Goal: Submit feedback/report problem: Submit feedback/report problem

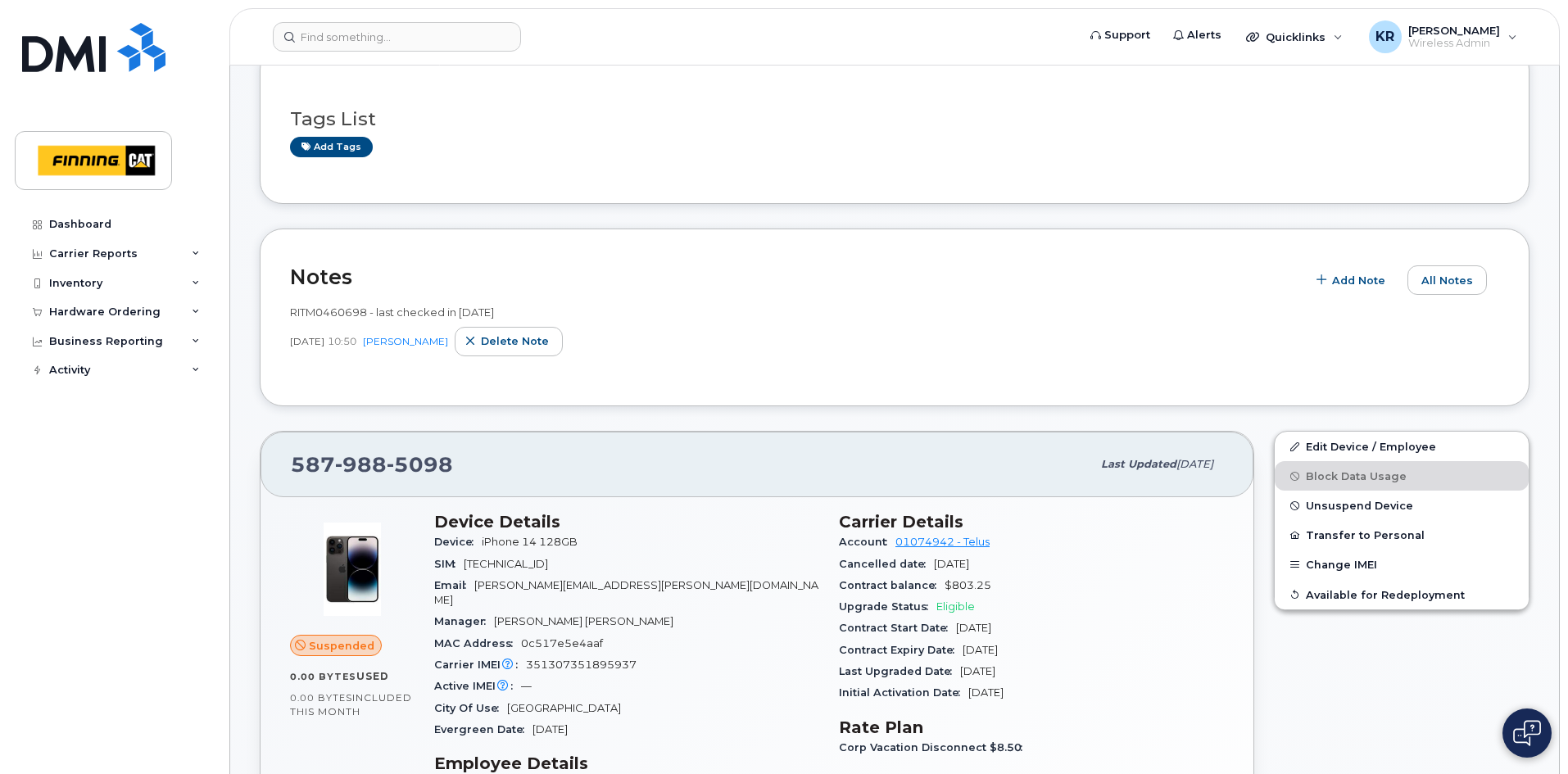
scroll to position [164, 0]
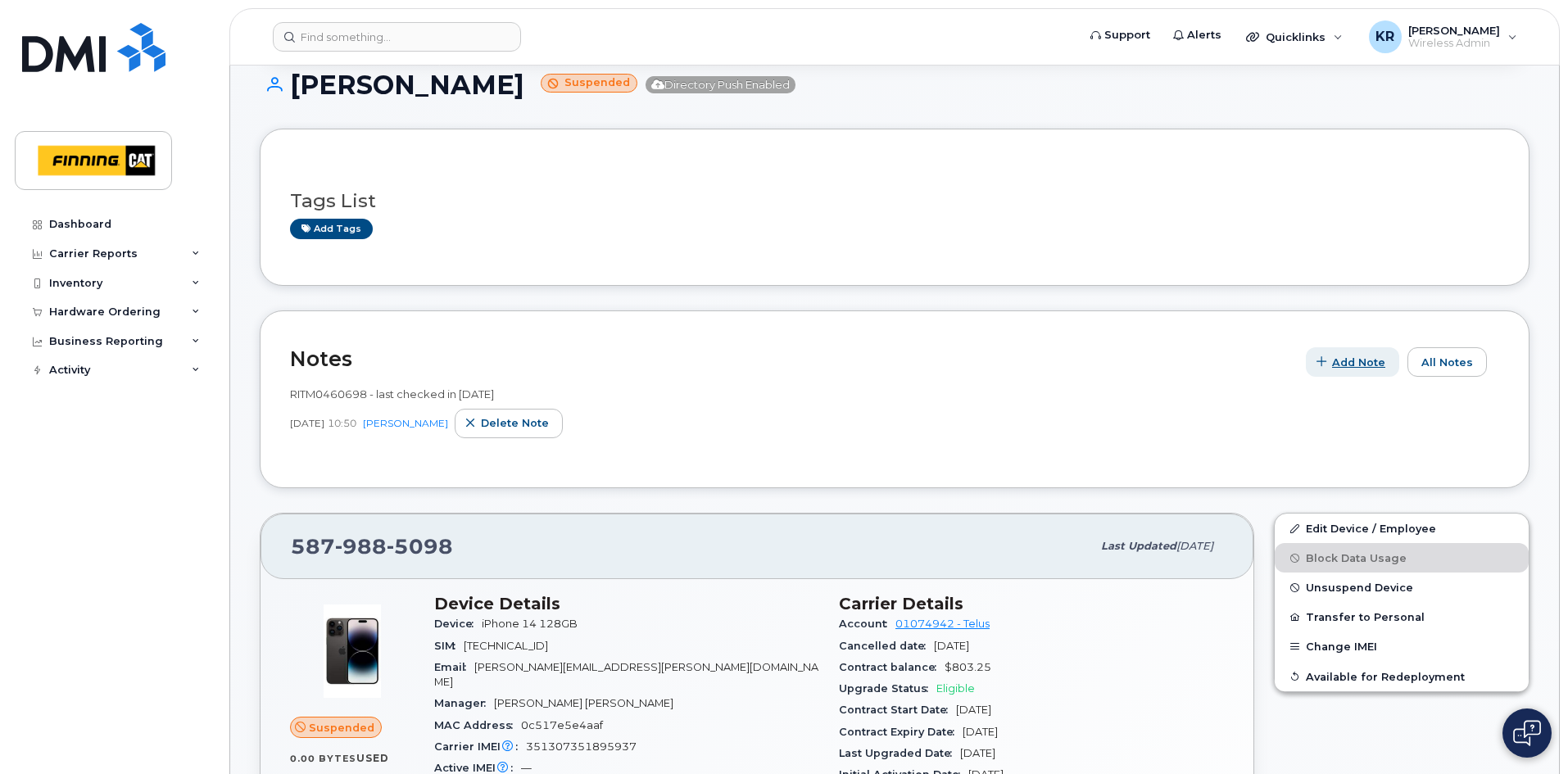
click at [1380, 361] on span "Add Note" at bounding box center [1358, 362] width 53 height 15
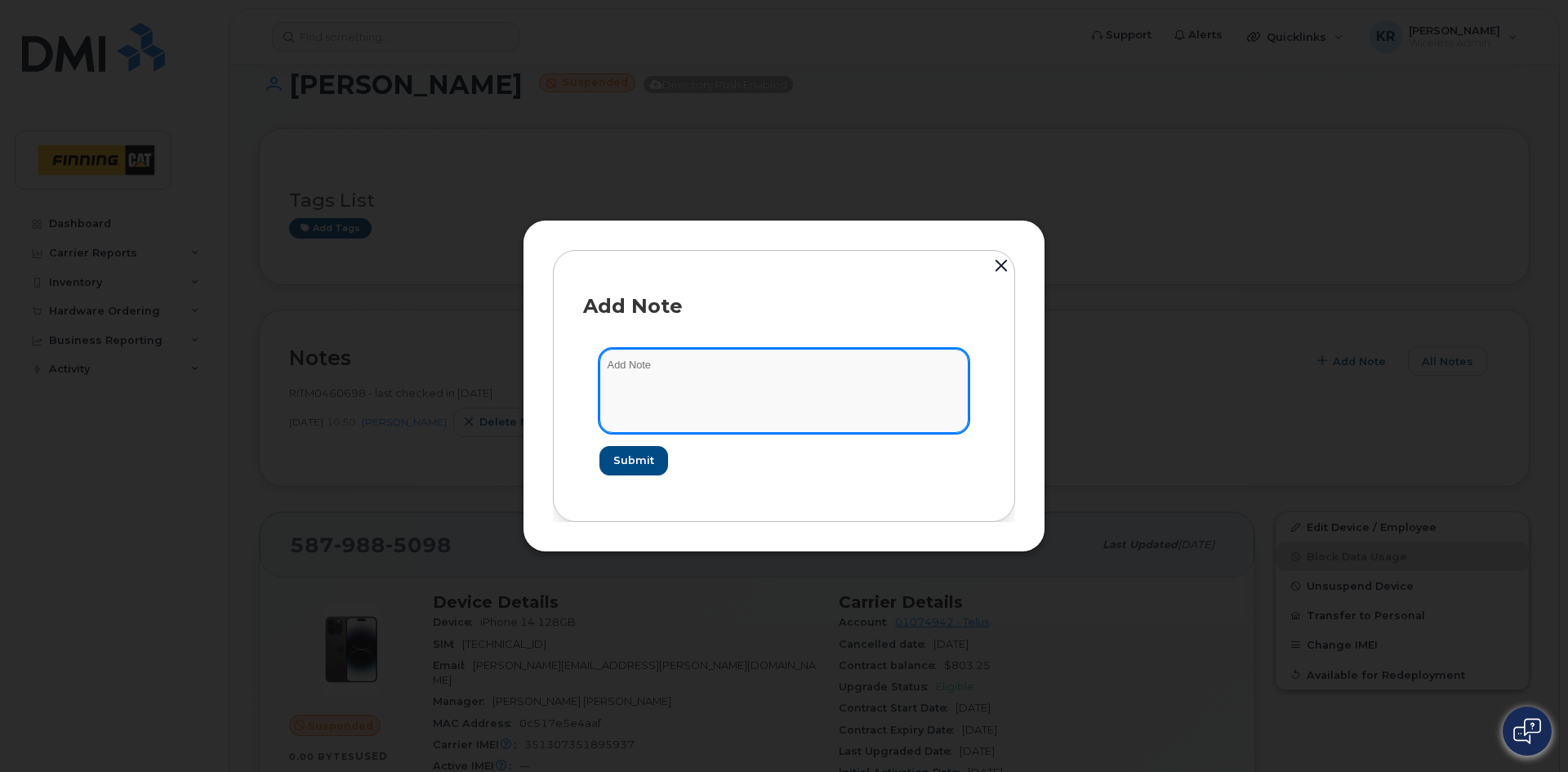
click at [682, 368] on textarea at bounding box center [784, 390] width 369 height 83
type textarea "H"
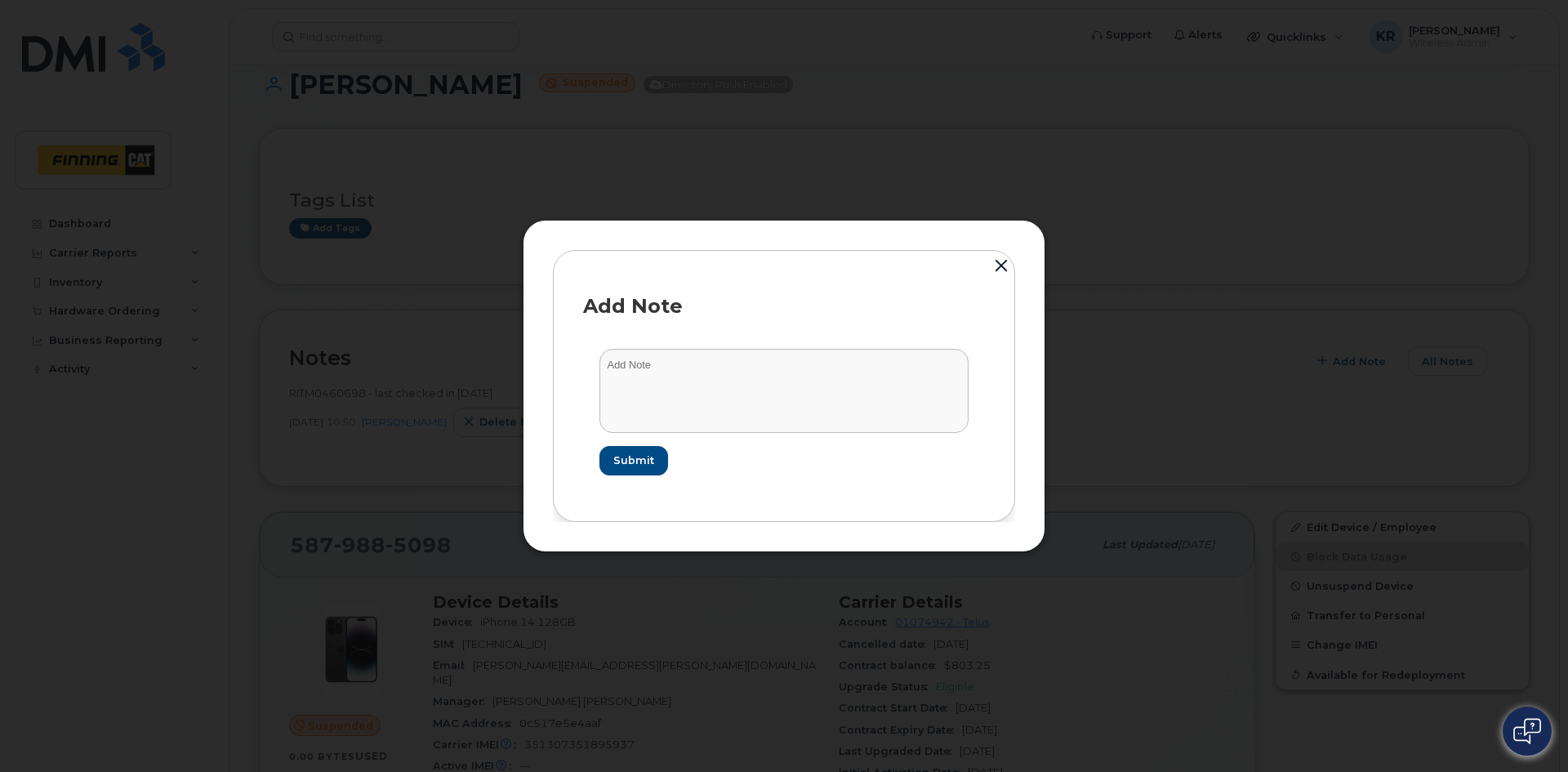
click at [1000, 265] on button "button" at bounding box center [1001, 267] width 24 height 36
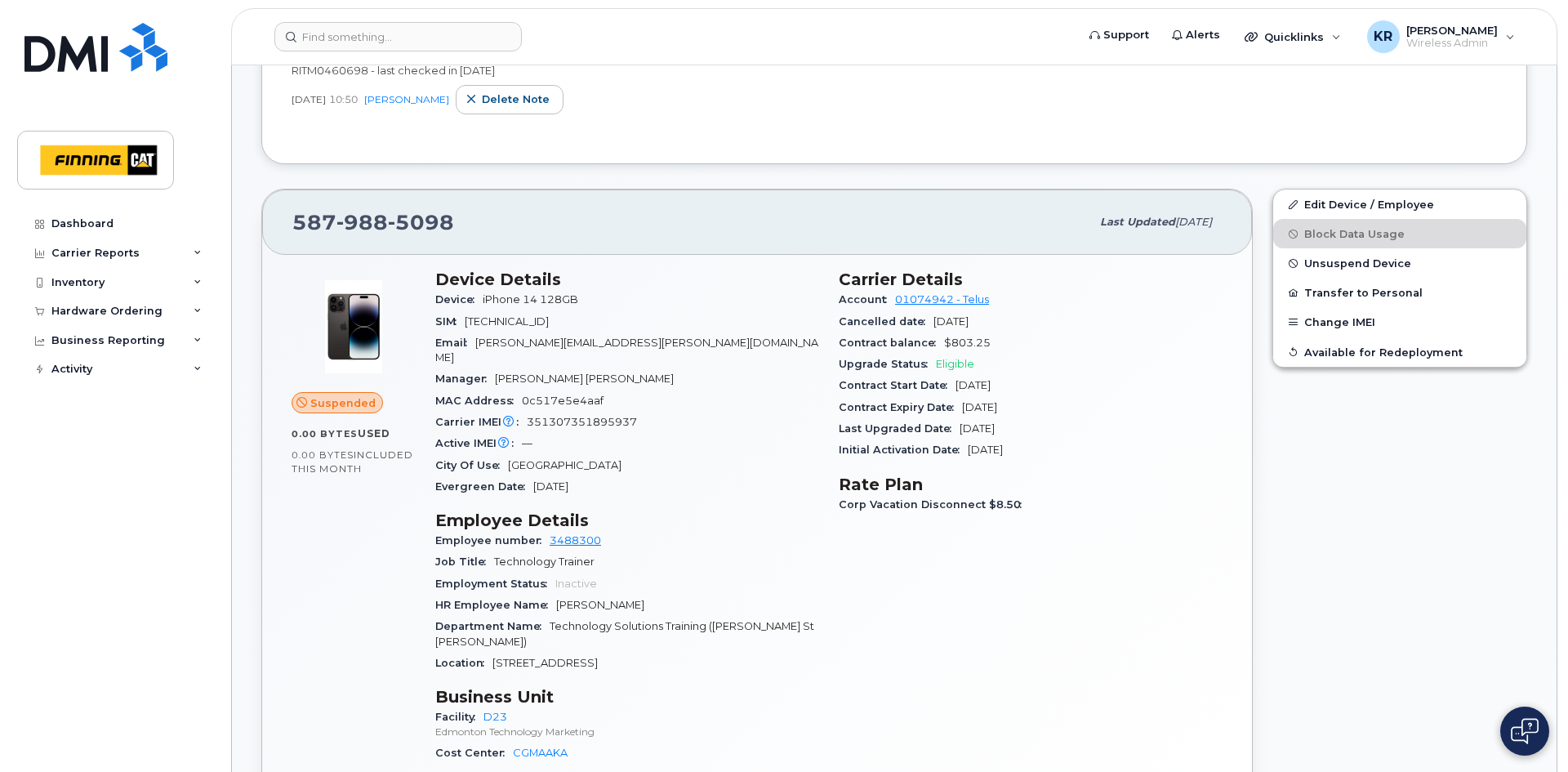
scroll to position [245, 0]
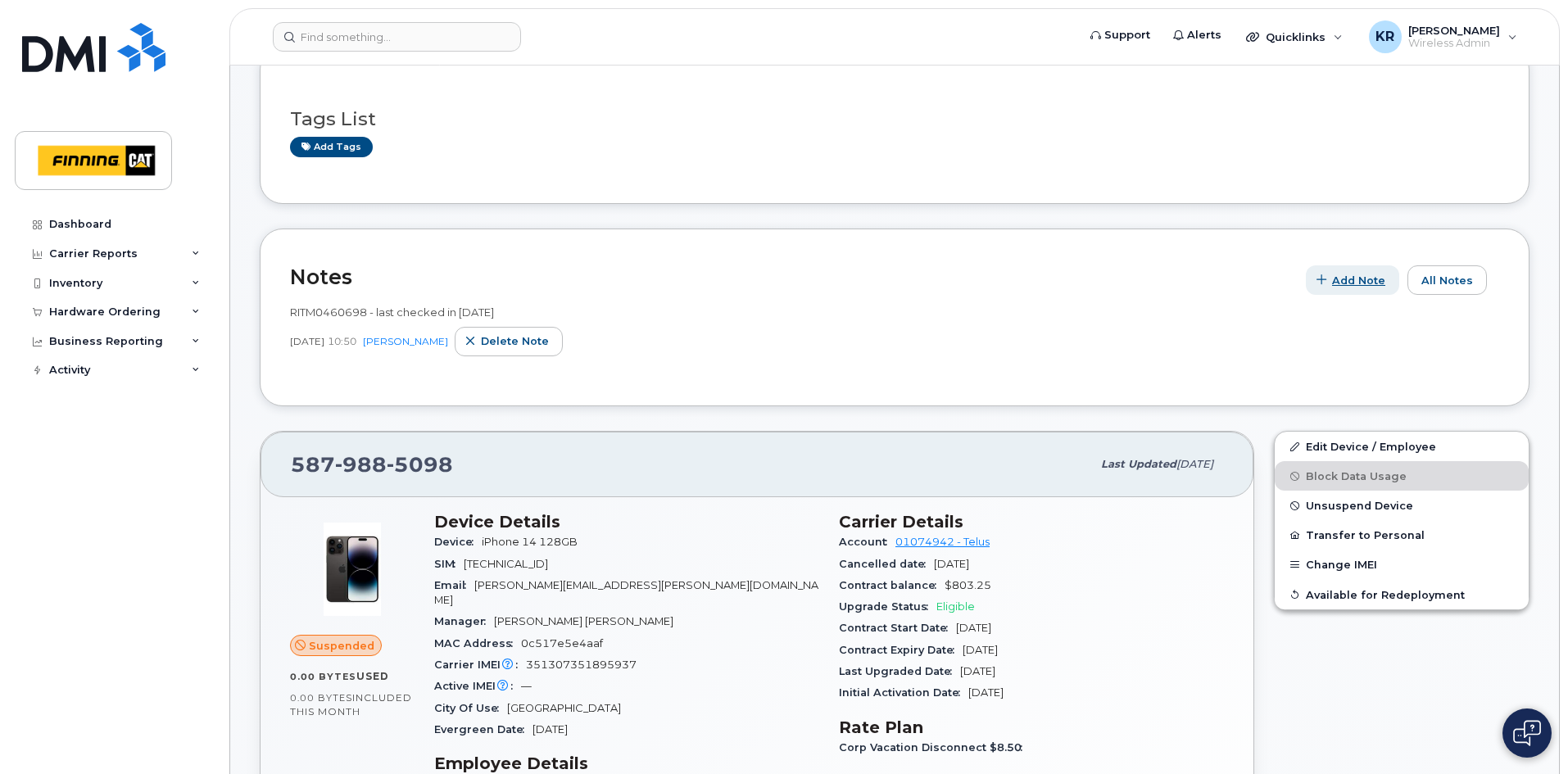
click at [1380, 281] on span "Add Note" at bounding box center [1358, 280] width 53 height 15
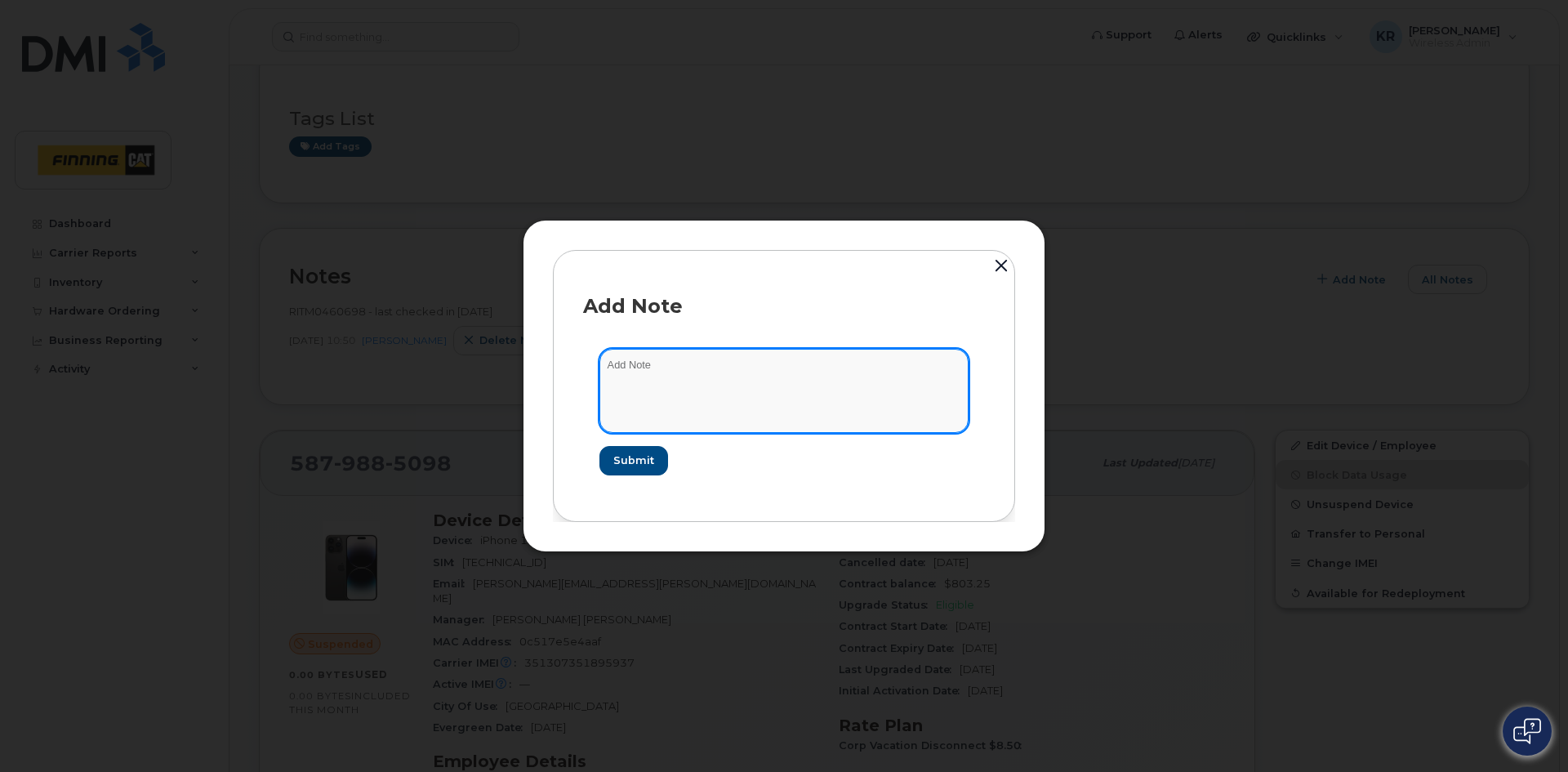
click at [625, 373] on textarea at bounding box center [784, 390] width 369 height 83
type textarea "as per HR; likely to not get item returned. last note from user was that [PERSO…"
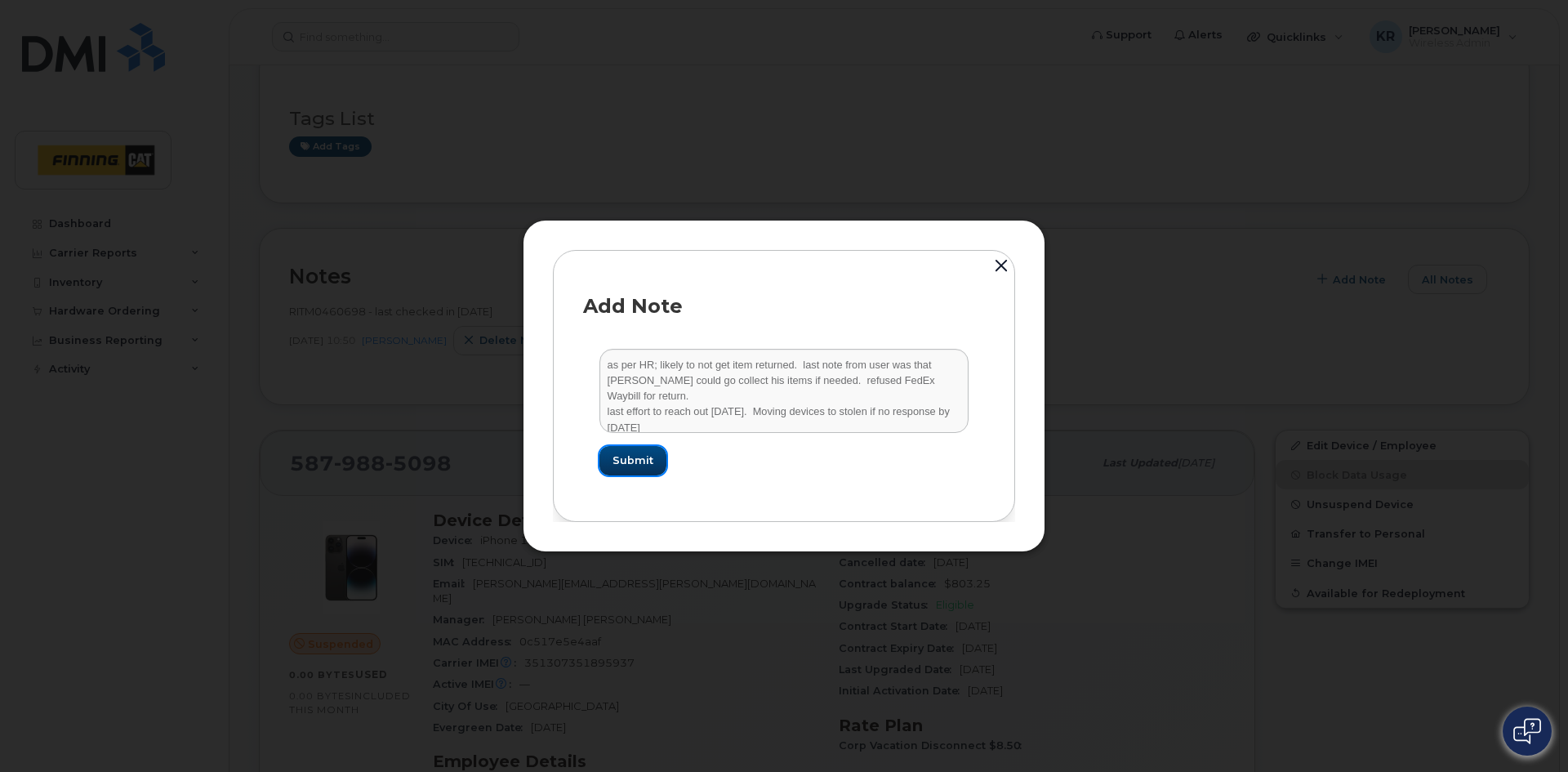
click at [625, 461] on span "Submit" at bounding box center [633, 460] width 41 height 15
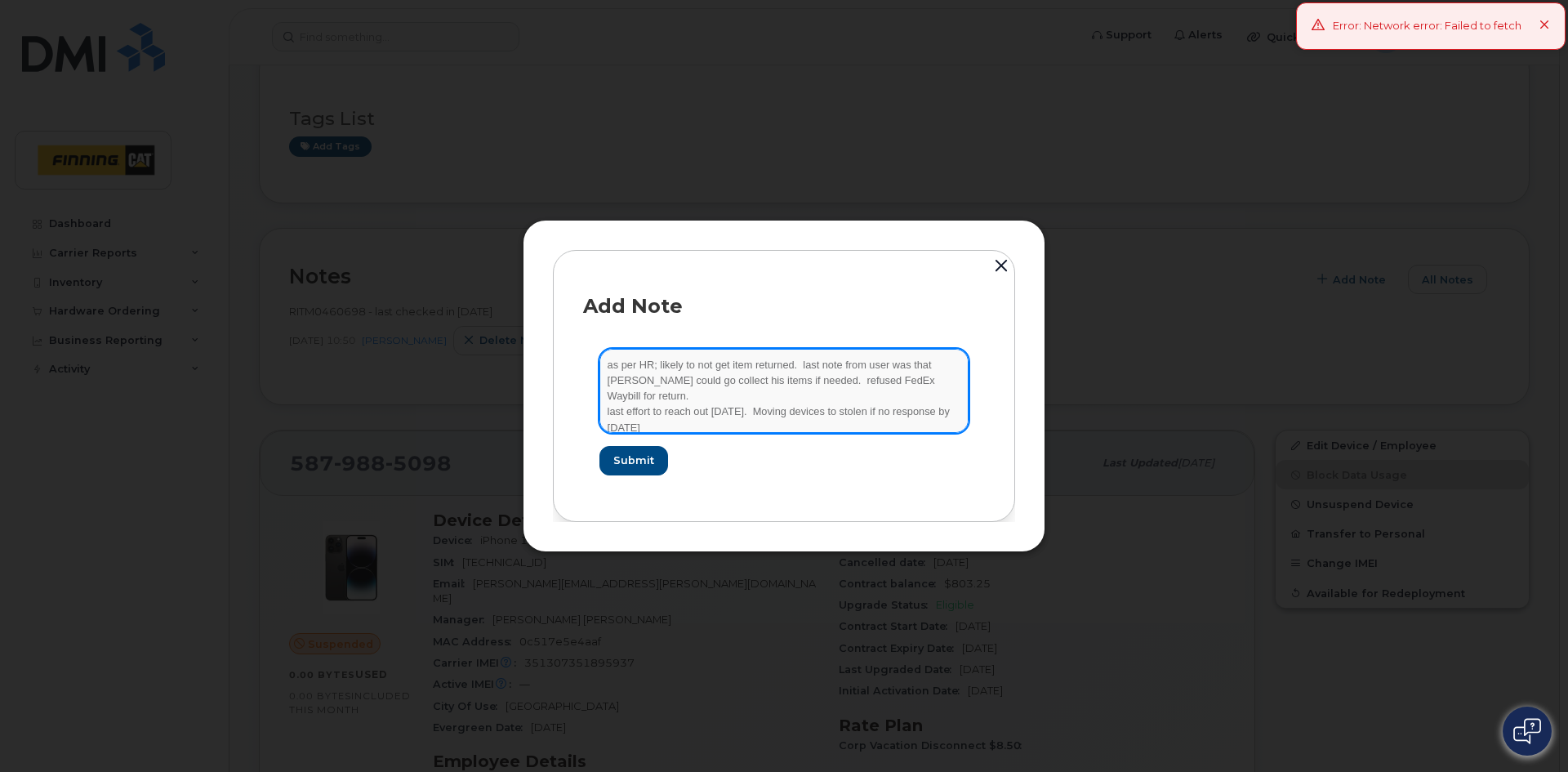
drag, startPoint x: 676, startPoint y: 411, endPoint x: 590, endPoint y: 360, distance: 100.0
click at [590, 360] on form "as per HR; likely to not get item returned. last note from user was that Finnin…" at bounding box center [784, 411] width 402 height 159
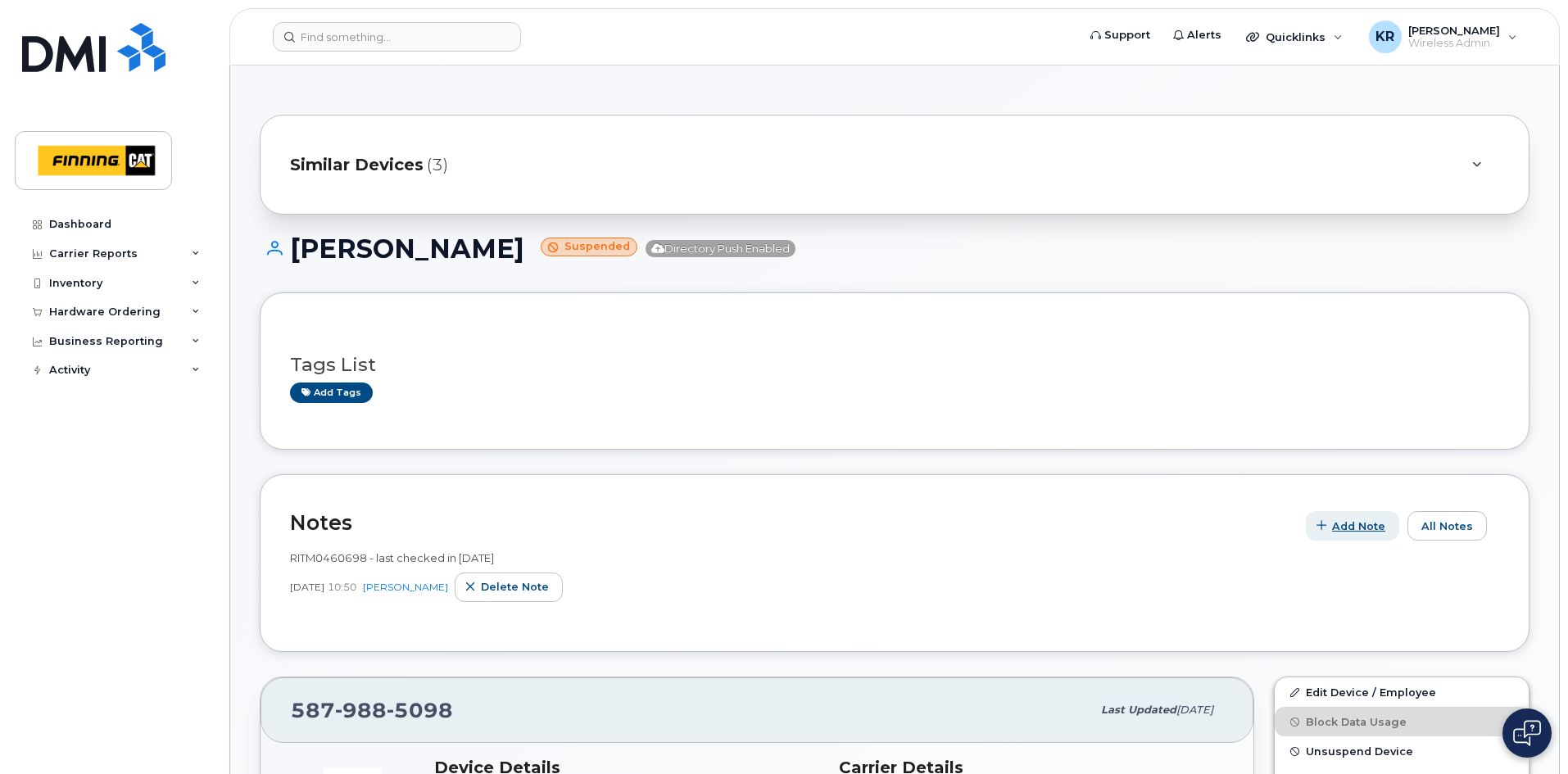
click at [1357, 519] on span "Add Note" at bounding box center [1358, 526] width 53 height 15
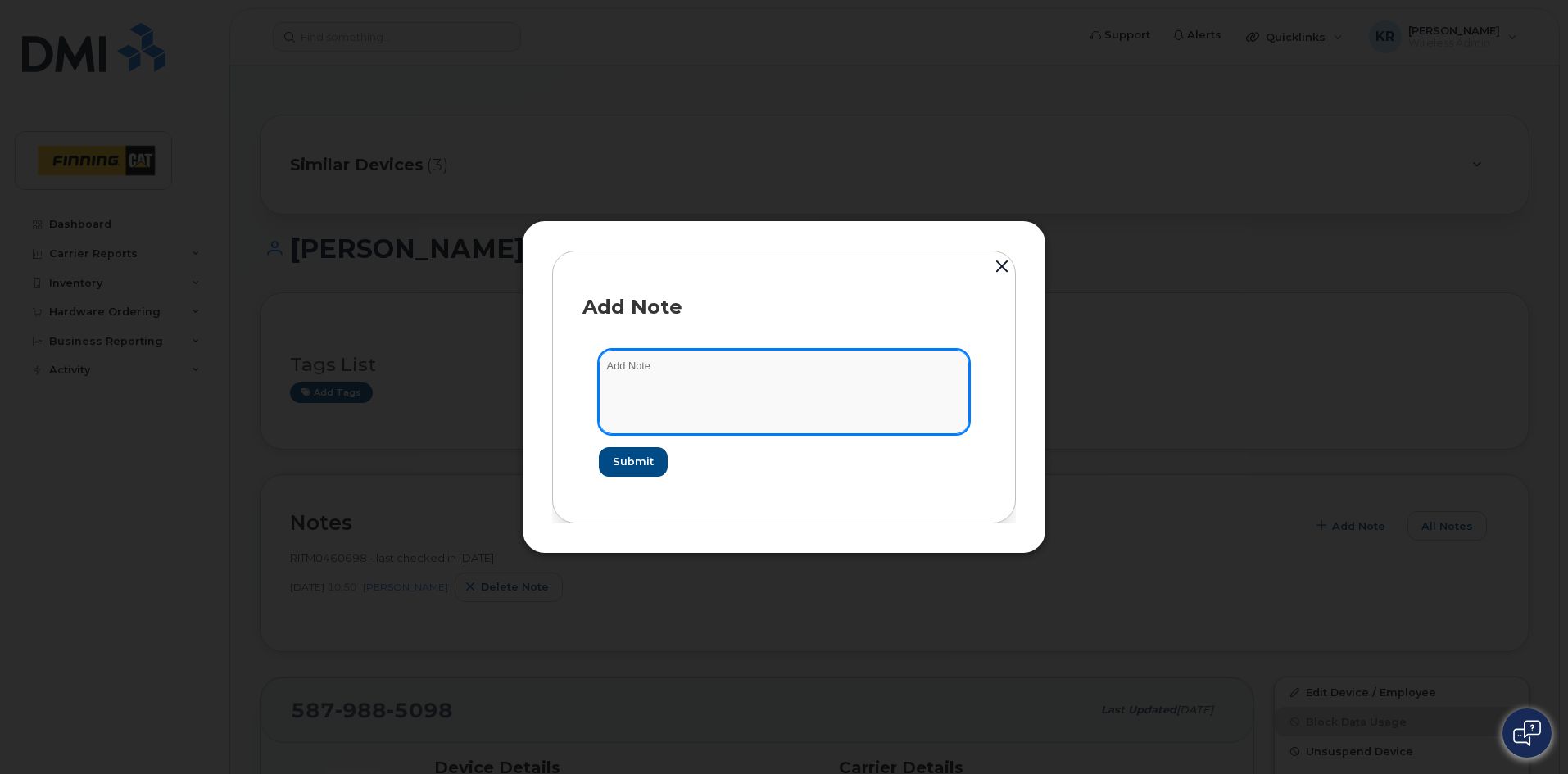
click at [631, 376] on textarea at bounding box center [784, 391] width 370 height 83
paste textarea "as per HR; likely to not get item returned. last note from user was that [PERSO…"
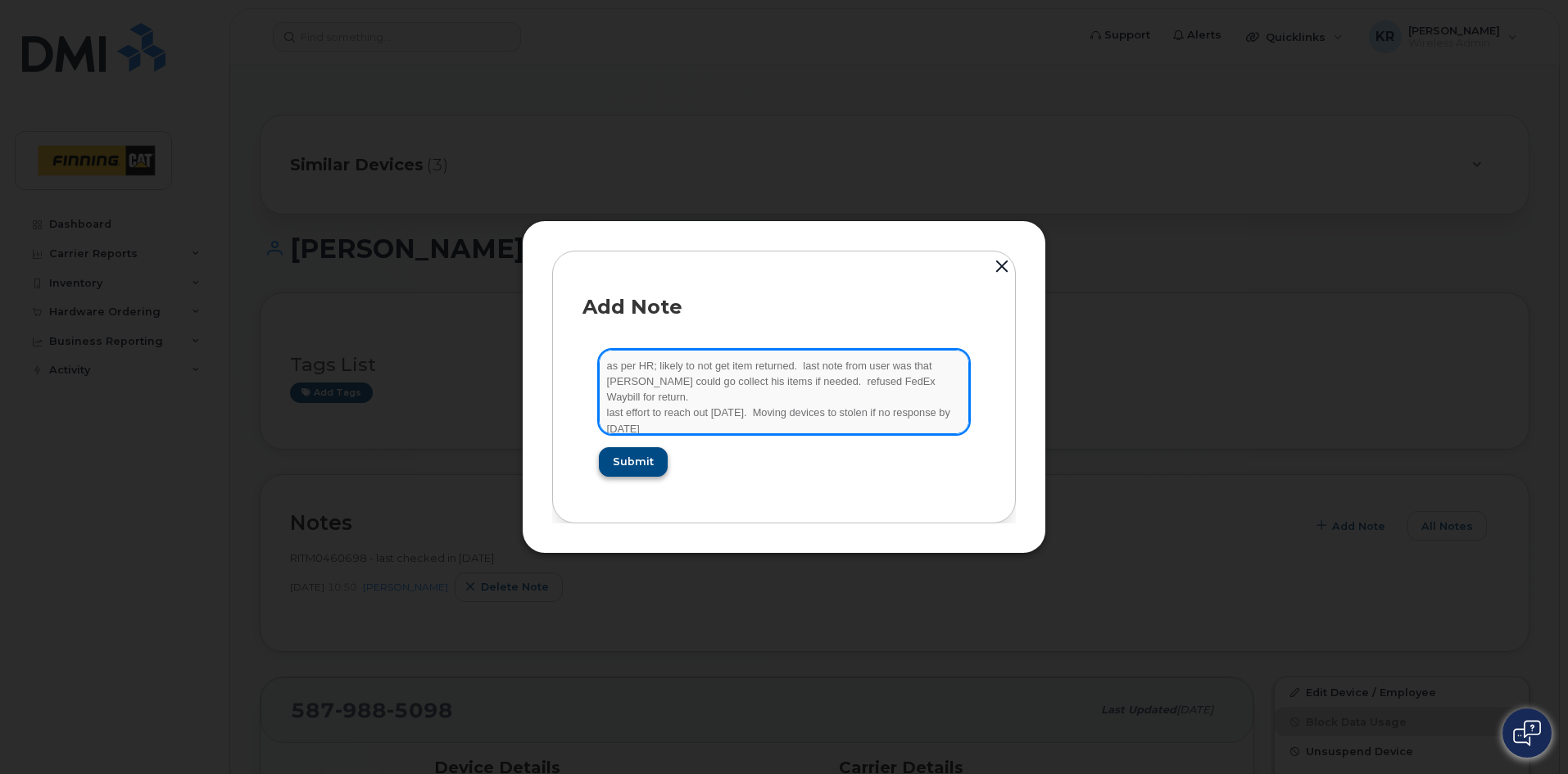
type textarea "as per HR; likely to not get item returned. last note from user was that [PERSO…"
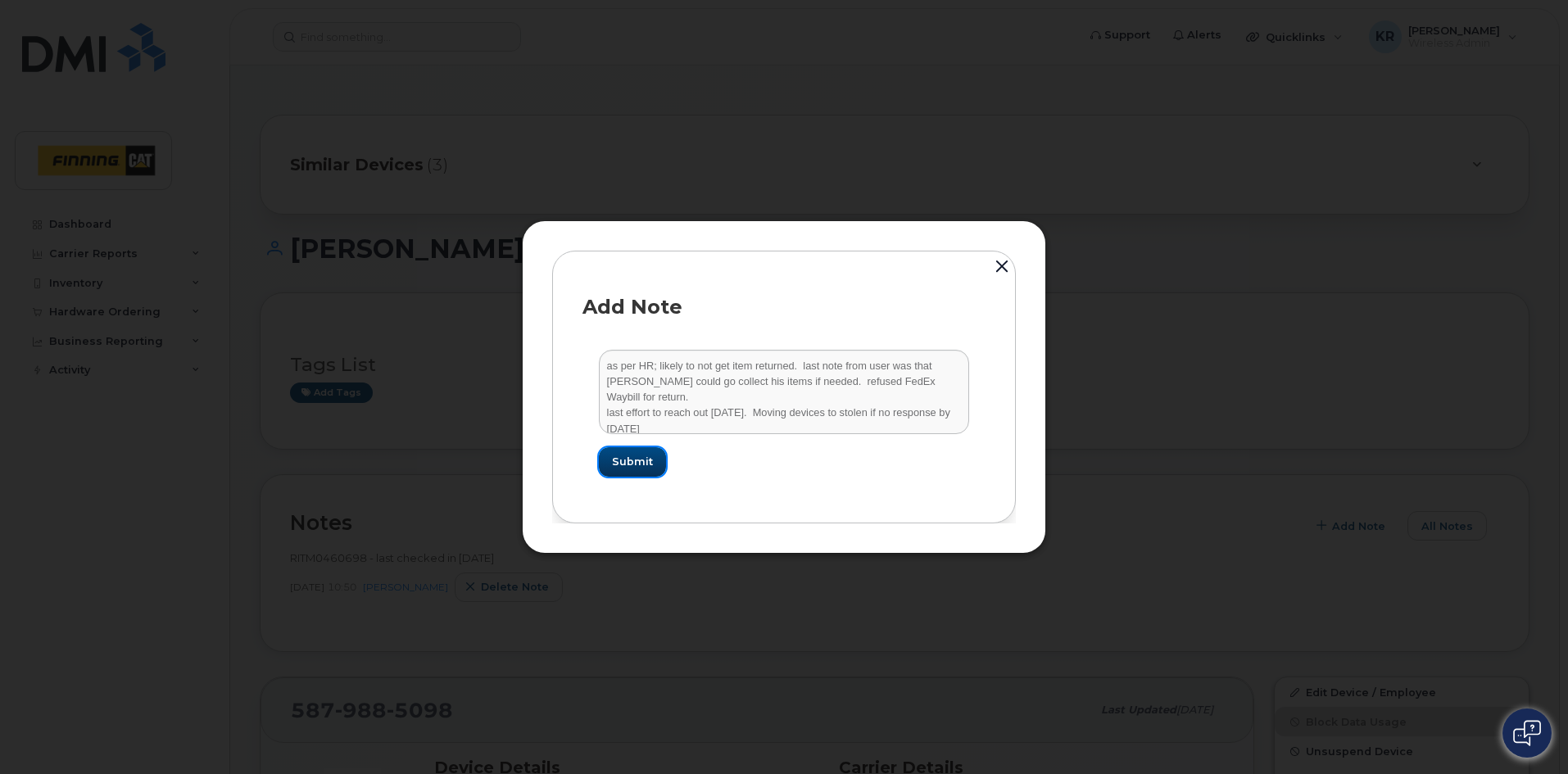
click at [644, 455] on span "Submit" at bounding box center [632, 461] width 41 height 15
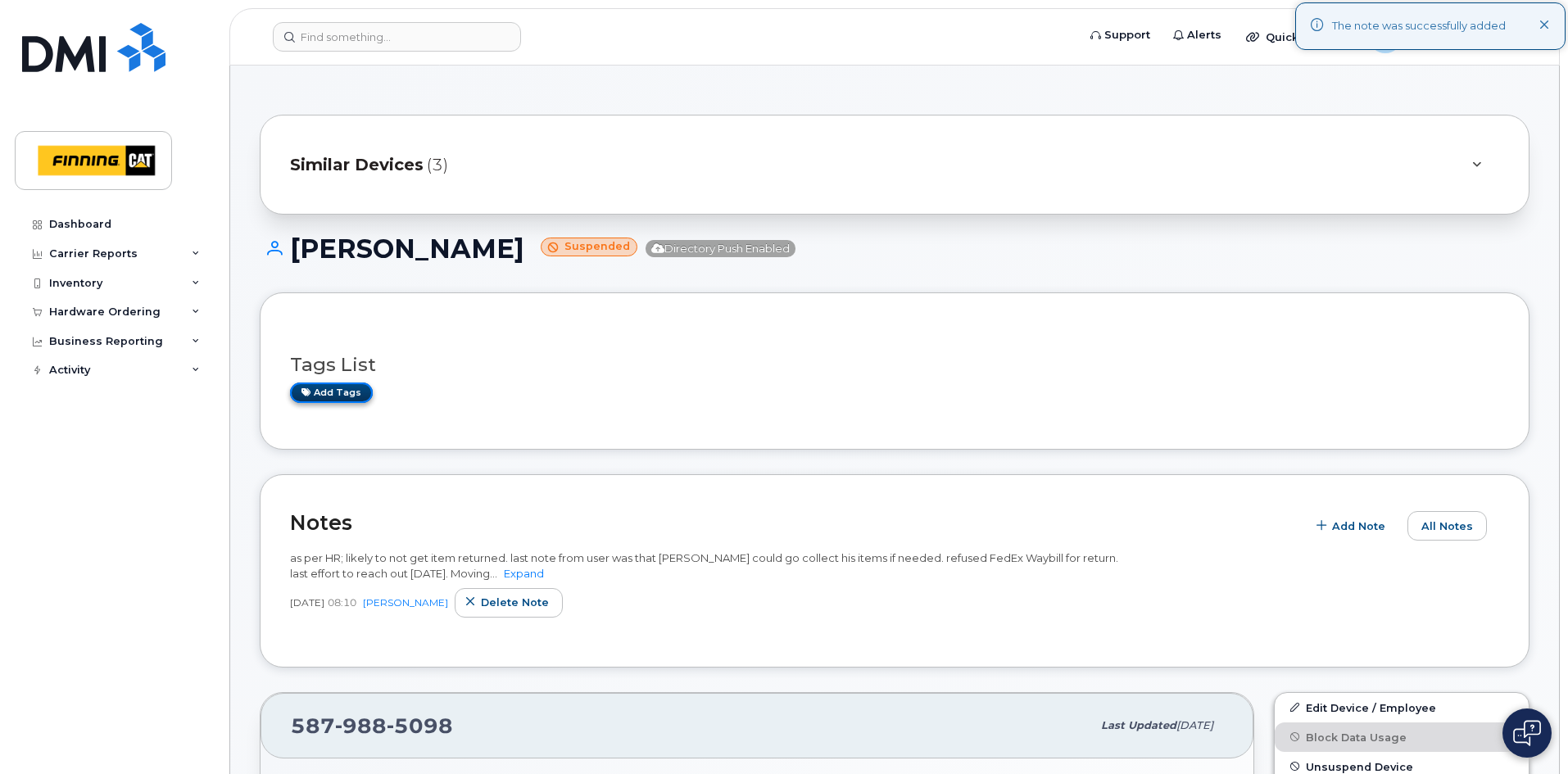
click at [354, 389] on link "Add tags" at bounding box center [331, 392] width 82 height 20
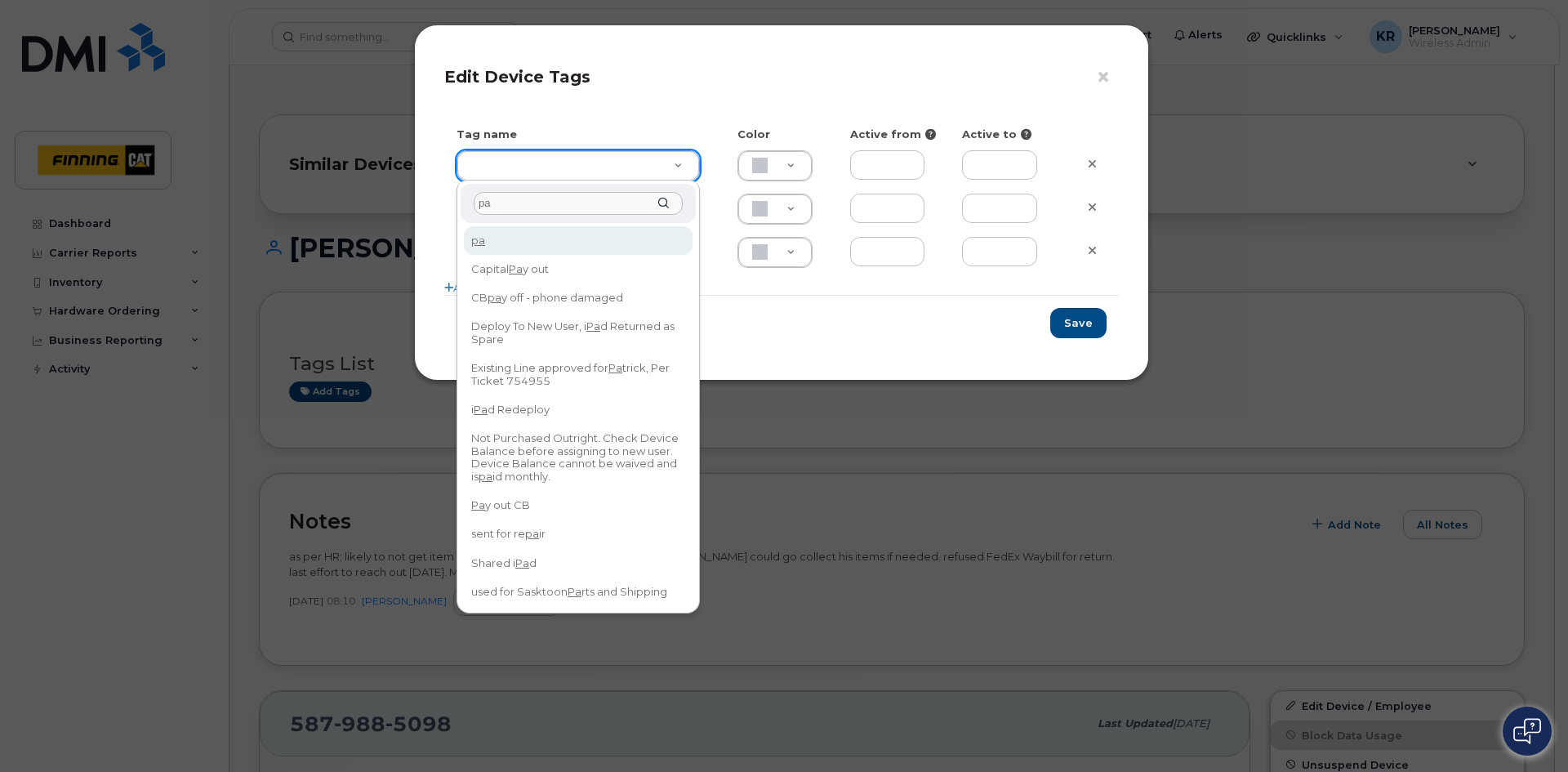
type input "p"
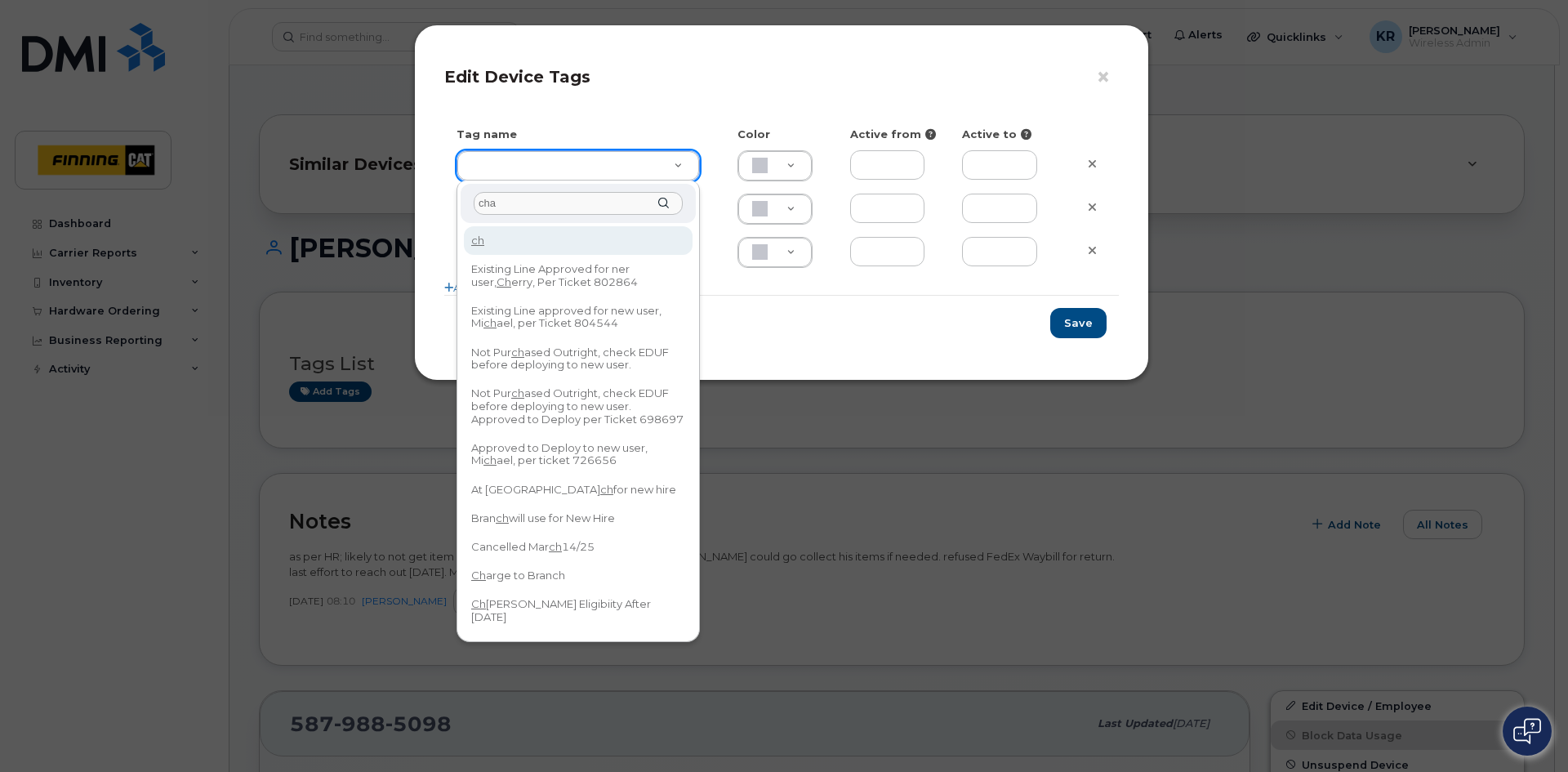
type input "char"
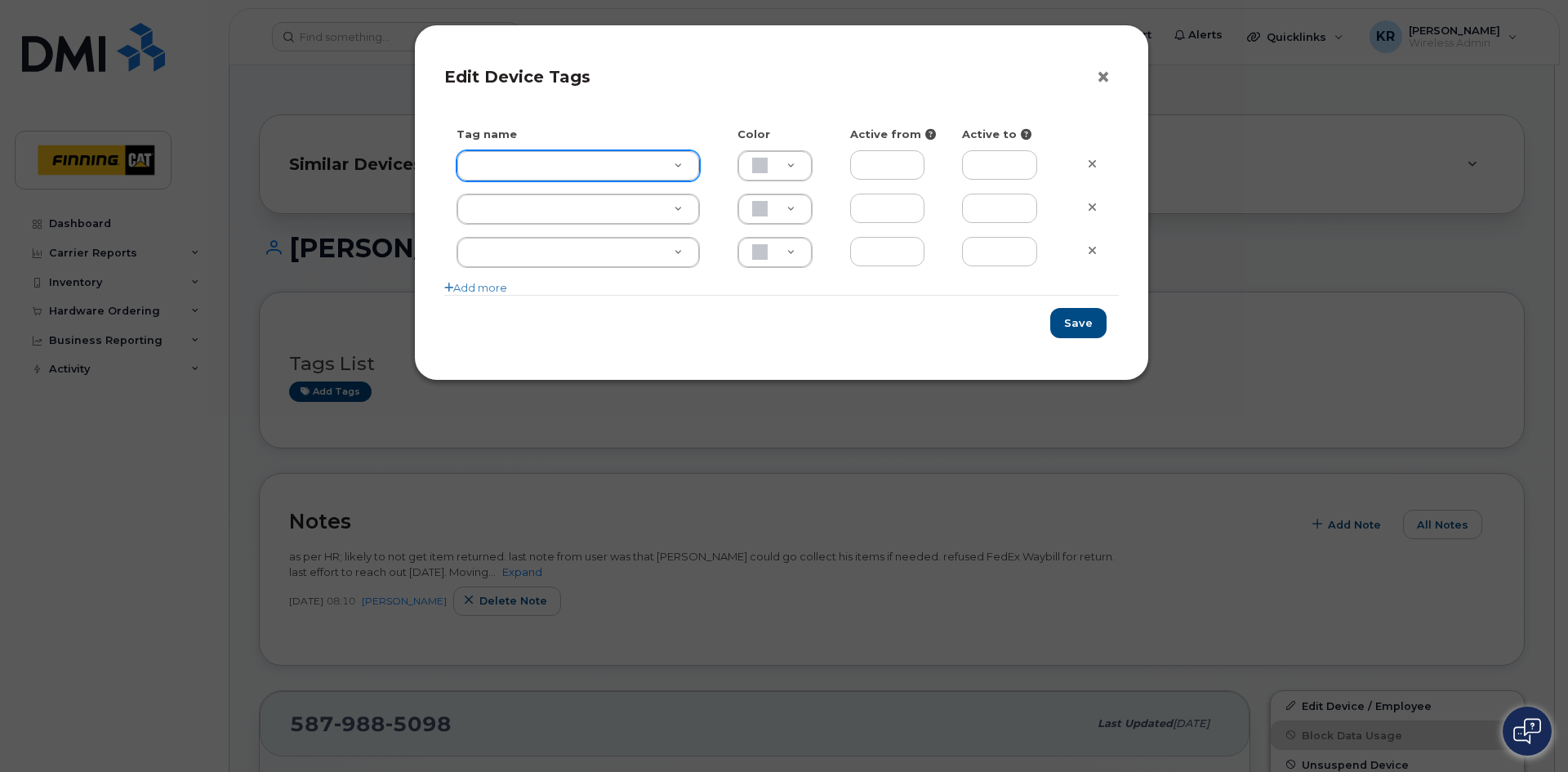
click at [1099, 78] on button "×" at bounding box center [1107, 77] width 23 height 24
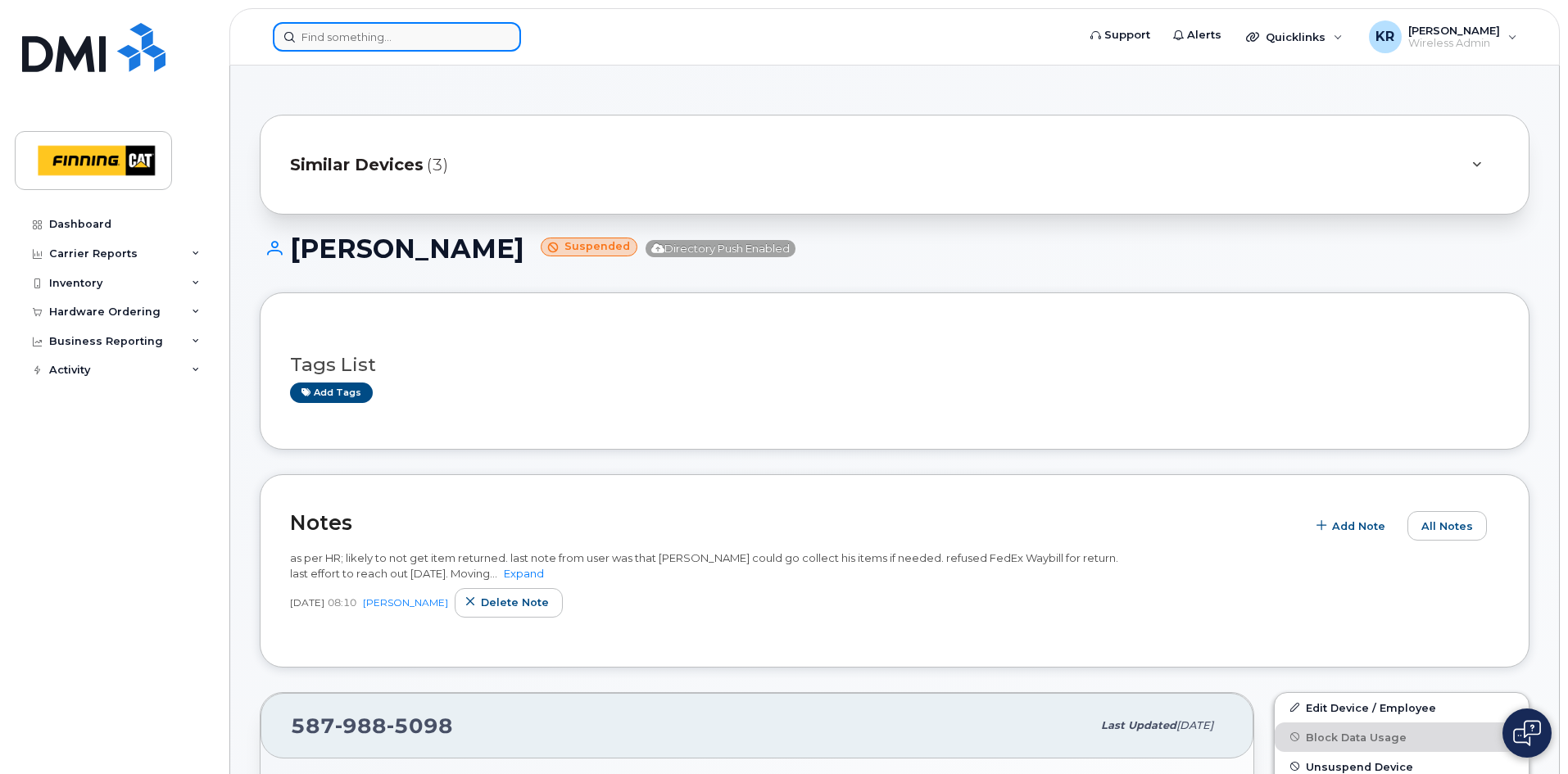
click at [311, 29] on input at bounding box center [396, 36] width 248 height 29
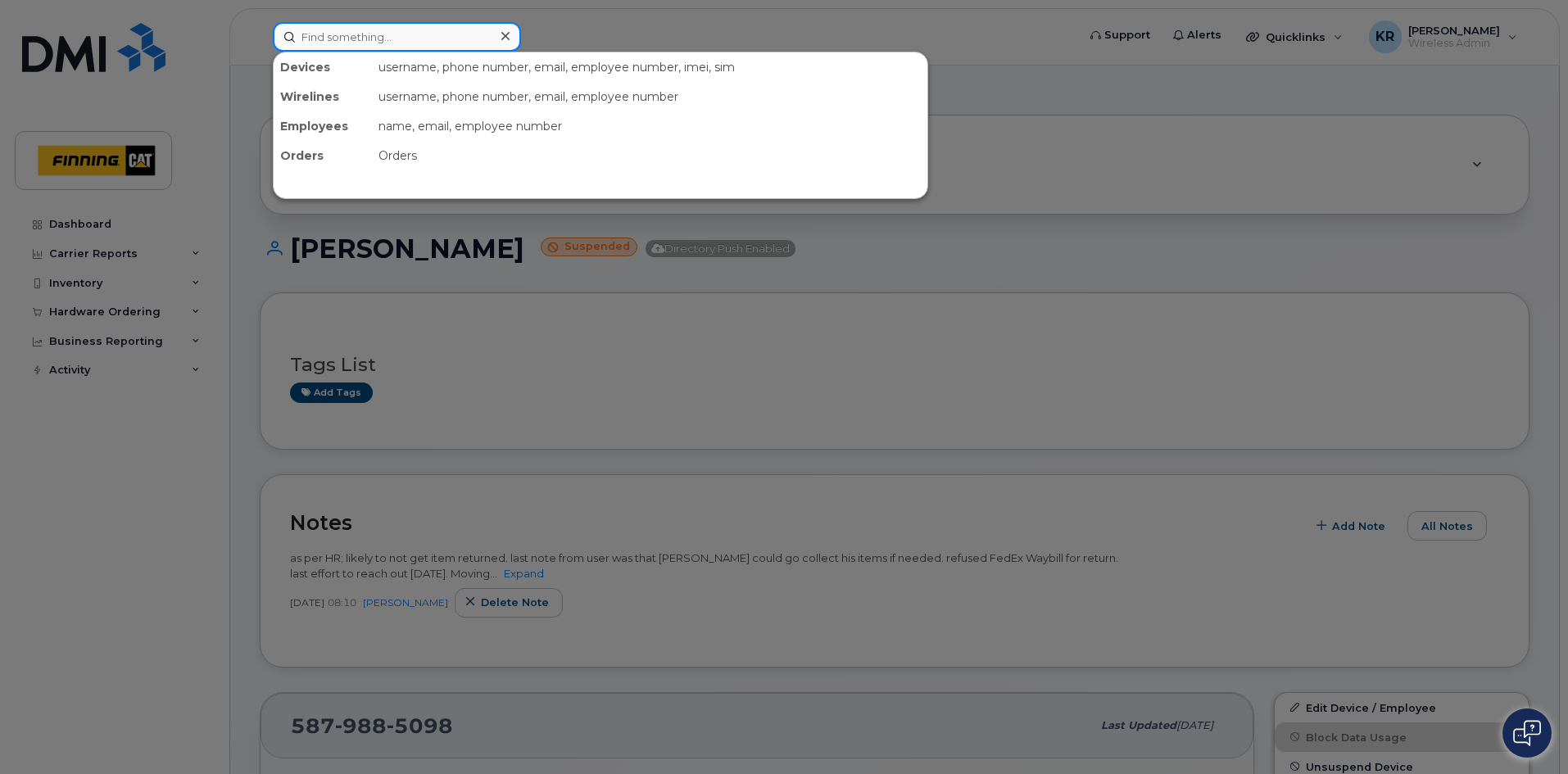
paste input "[TECHNICAL_ID]"
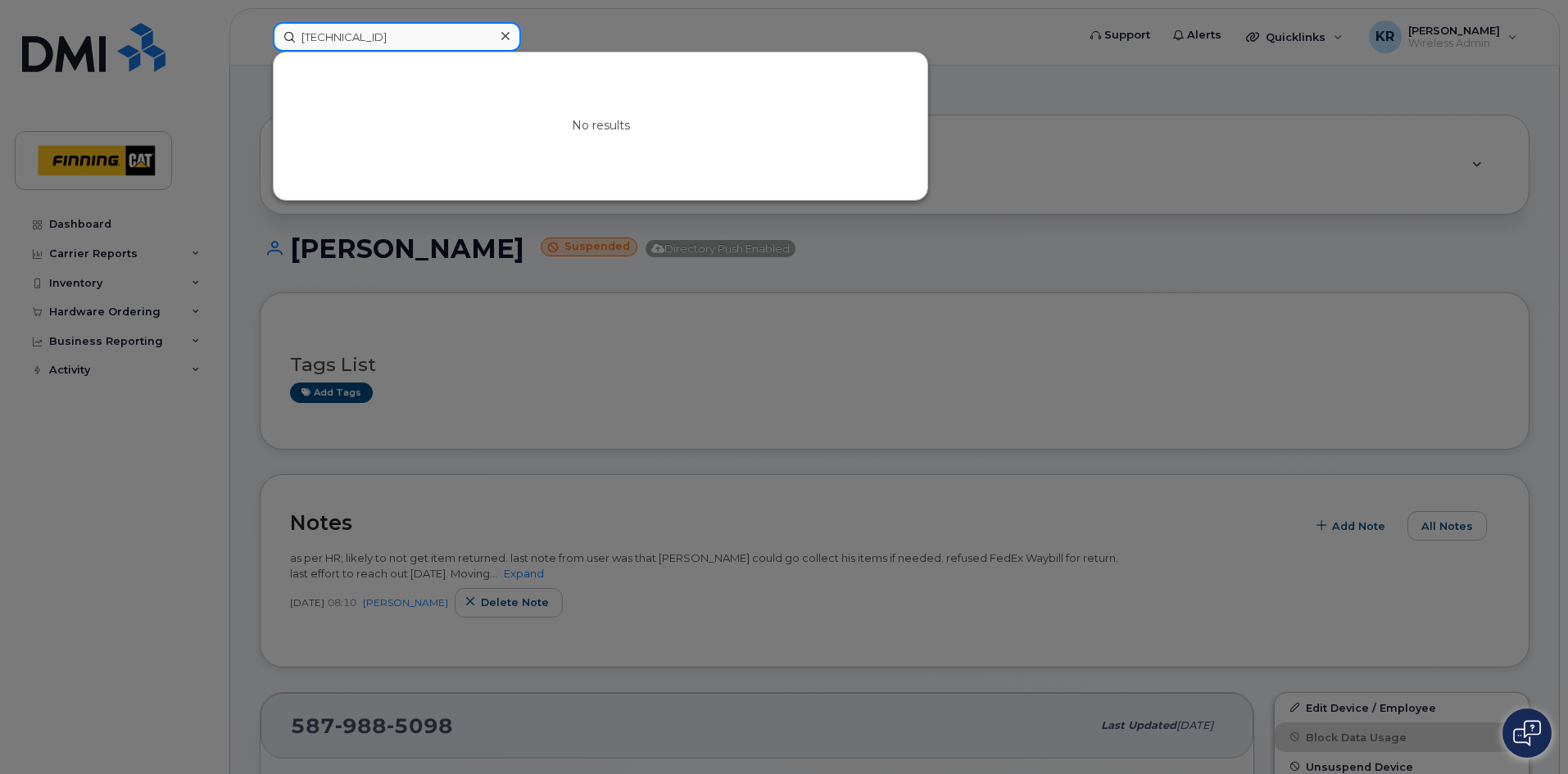
type input "[TECHNICAL_ID]"
